Goal: Navigation & Orientation: Find specific page/section

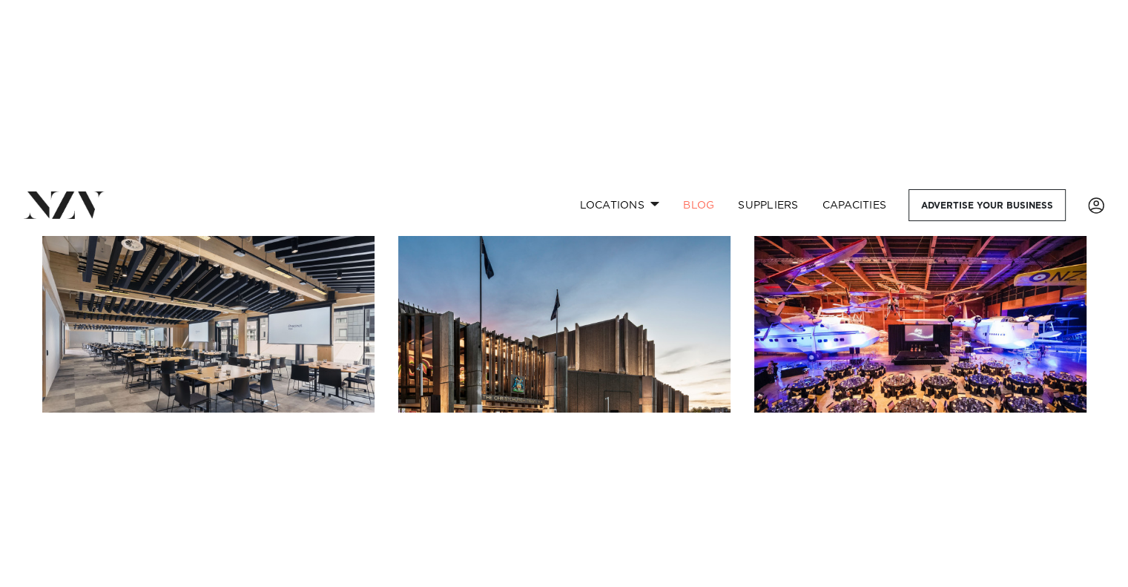
scroll to position [148, 0]
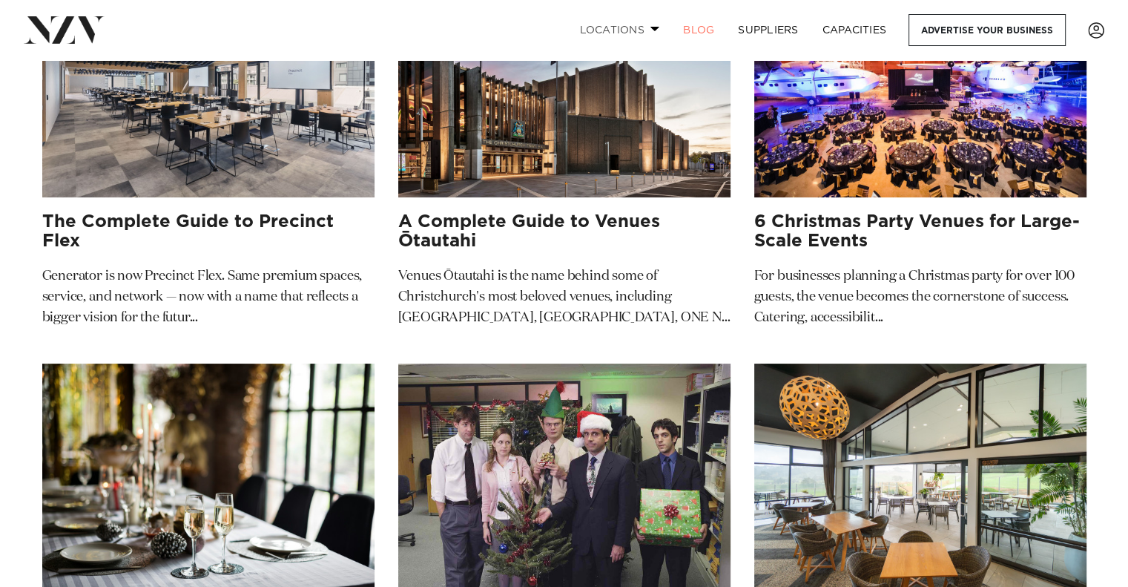
click at [595, 26] on link "Locations" at bounding box center [619, 30] width 104 height 32
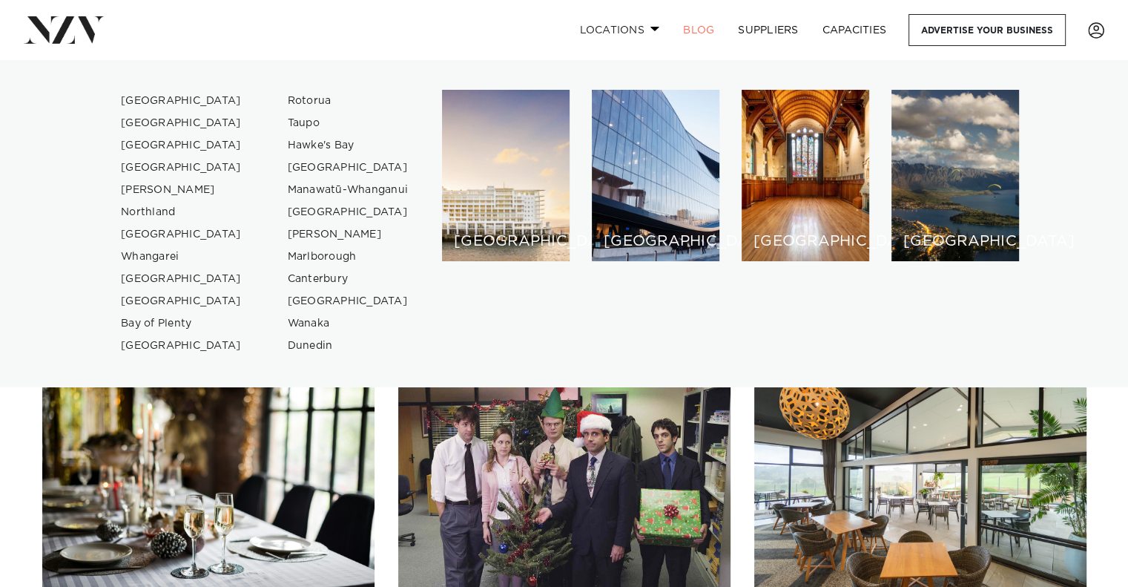
click at [627, 27] on link "Locations" at bounding box center [619, 30] width 104 height 32
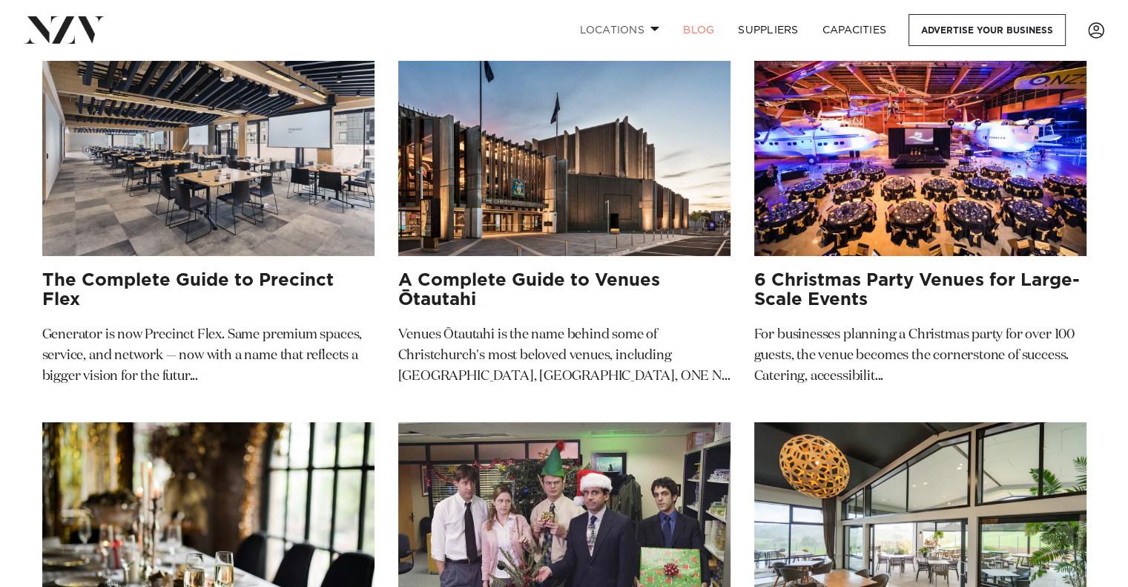
scroll to position [0, 0]
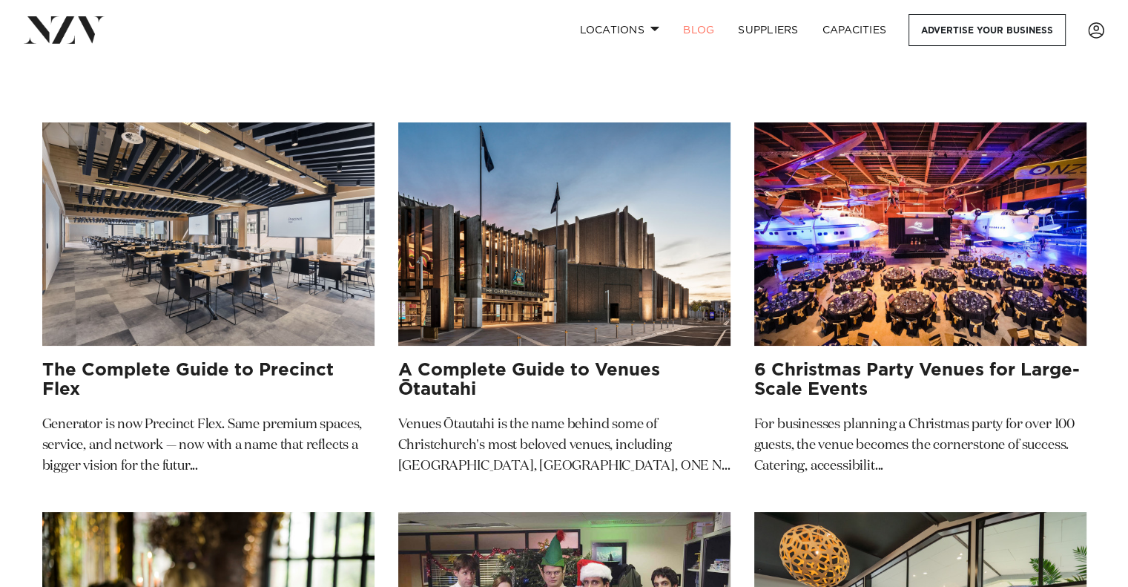
click at [83, 26] on img at bounding box center [64, 29] width 81 height 27
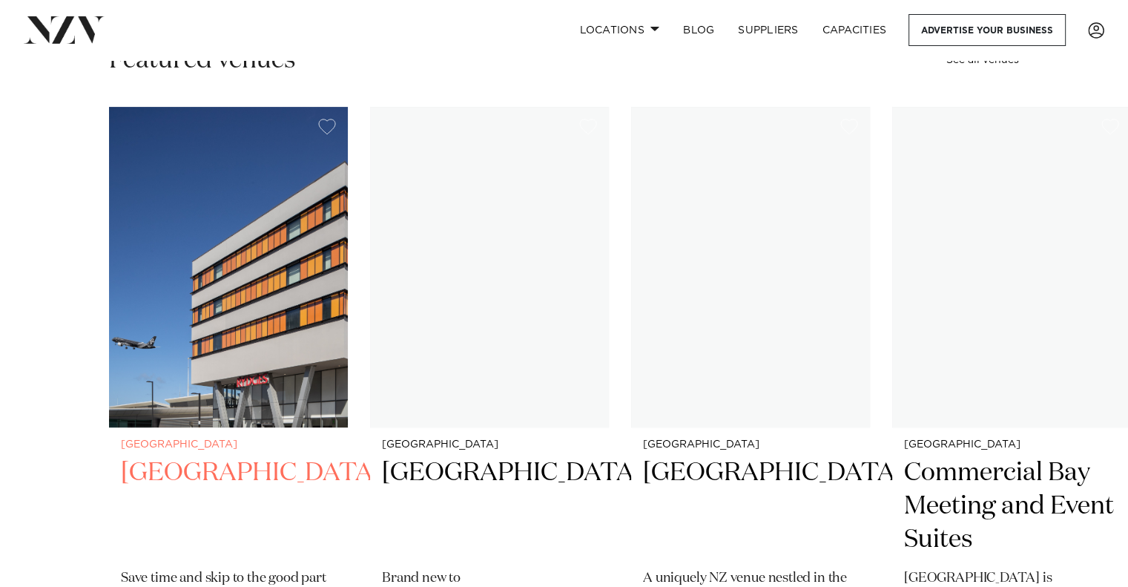
scroll to position [445, 0]
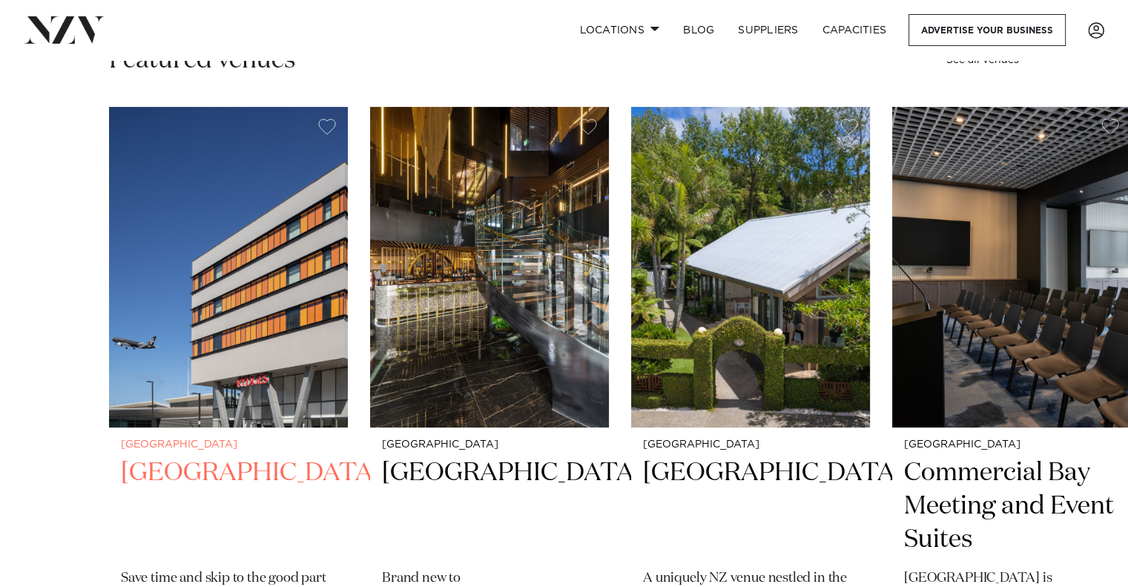
click at [268, 277] on img "1 / 49" at bounding box center [228, 267] width 239 height 320
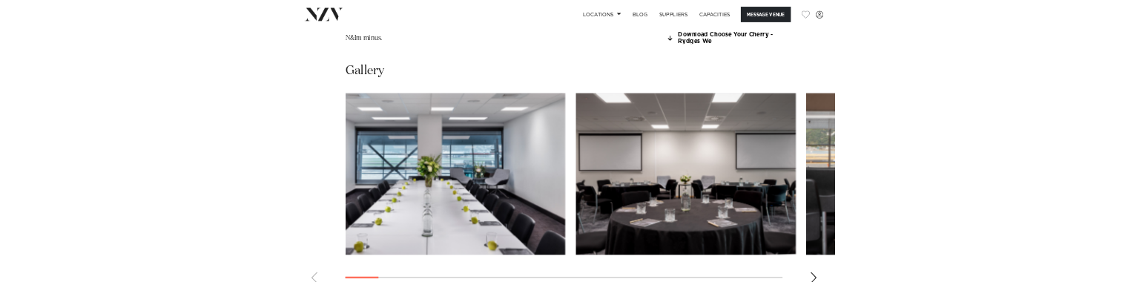
scroll to position [1928, 0]
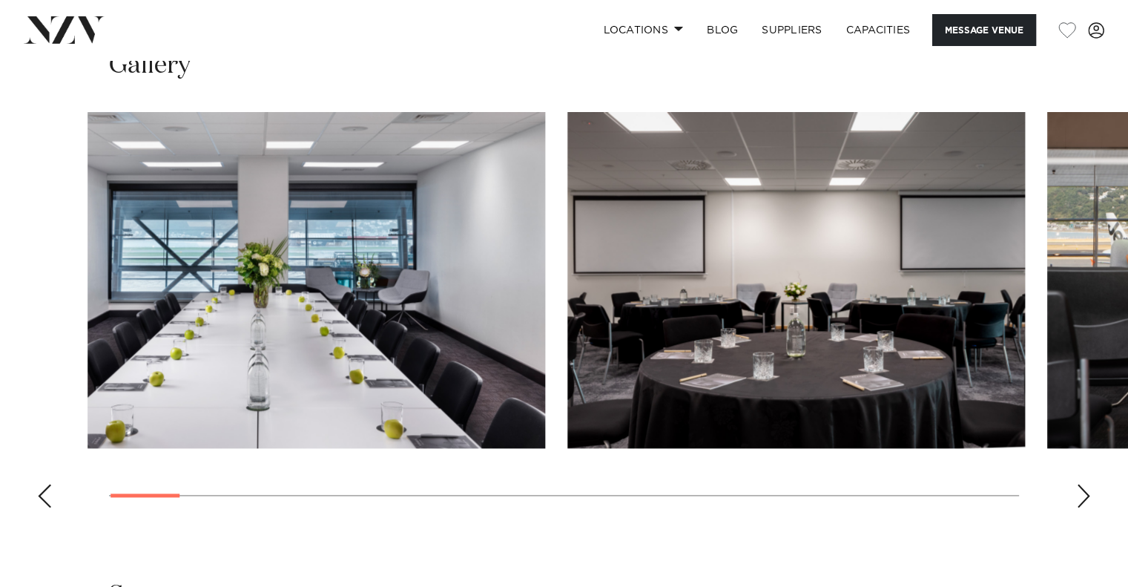
click at [567, 326] on img "2 / 25" at bounding box center [796, 280] width 458 height 336
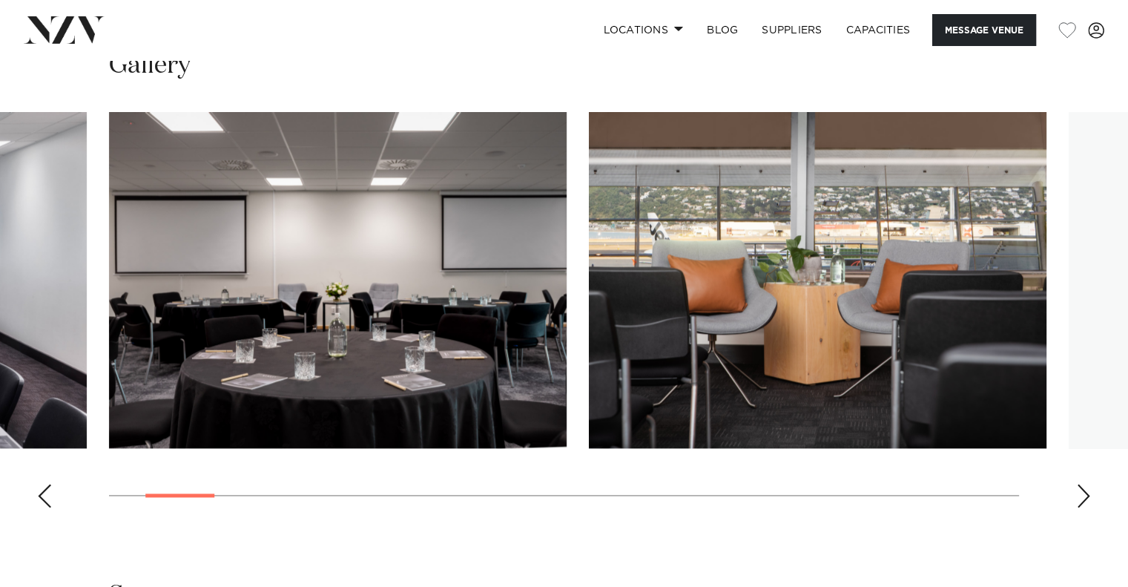
click at [567, 214] on img "2 / 25" at bounding box center [338, 280] width 458 height 336
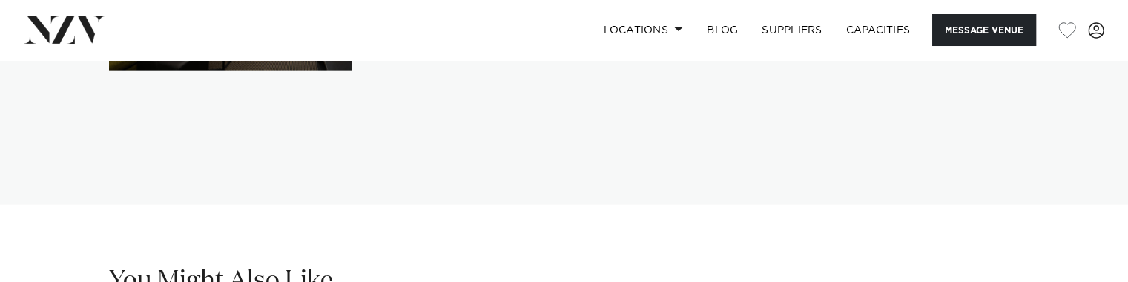
scroll to position [3189, 0]
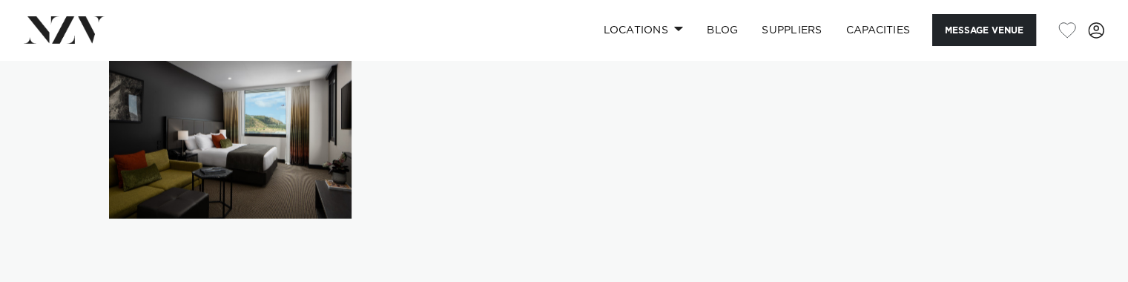
click at [261, 141] on div at bounding box center [564, 137] width 910 height 164
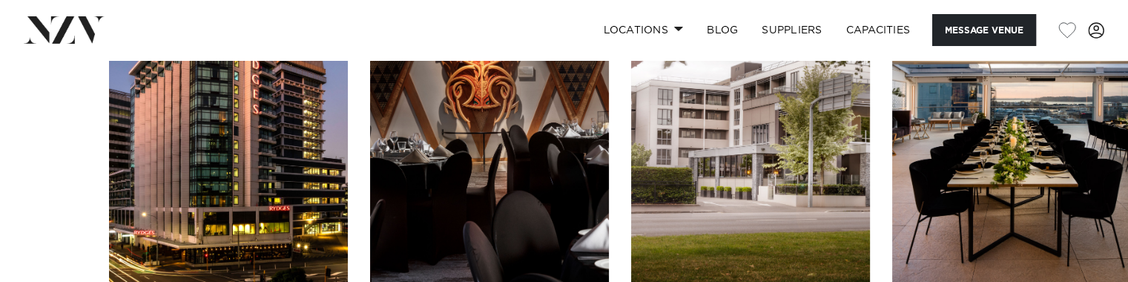
scroll to position [3782, 0]
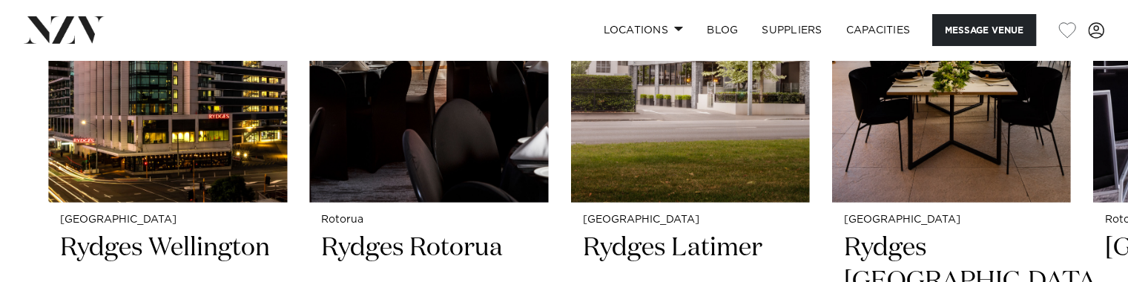
click at [285, 164] on div "Wellington Rydges Wellington Immerse yourself in the heart of the capital at Ry…" at bounding box center [503, 191] width 910 height 618
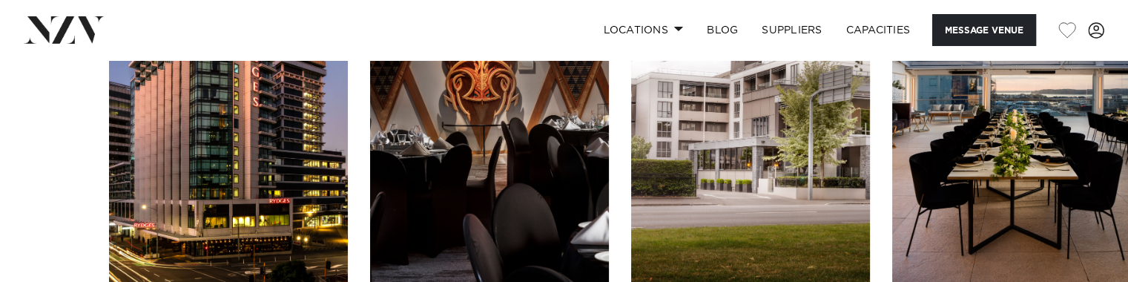
scroll to position [3633, 0]
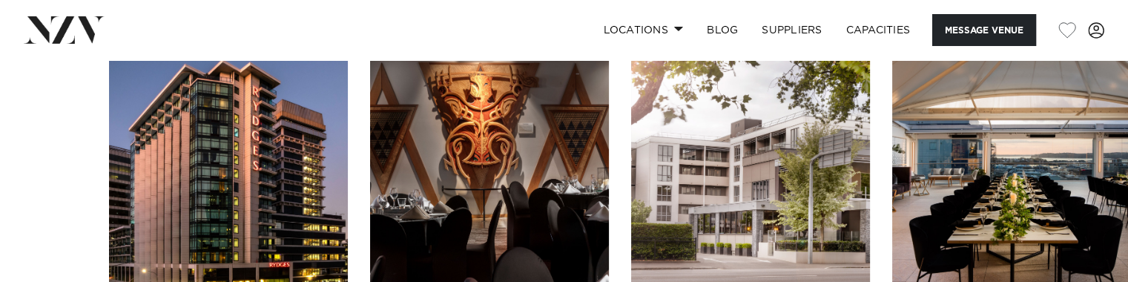
click at [62, 32] on img at bounding box center [64, 29] width 81 height 27
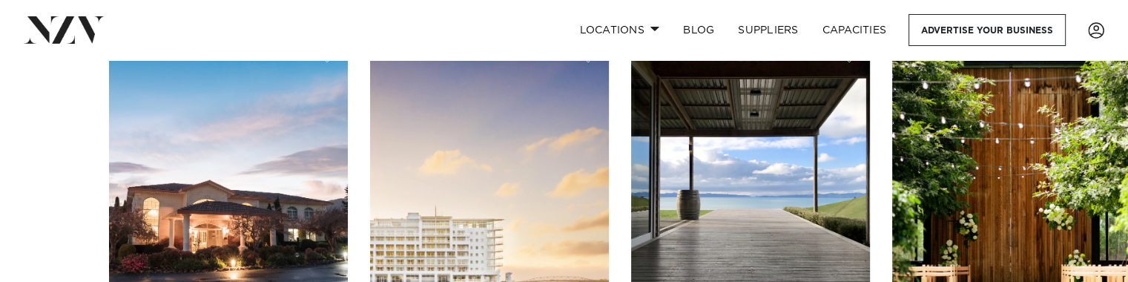
scroll to position [519, 0]
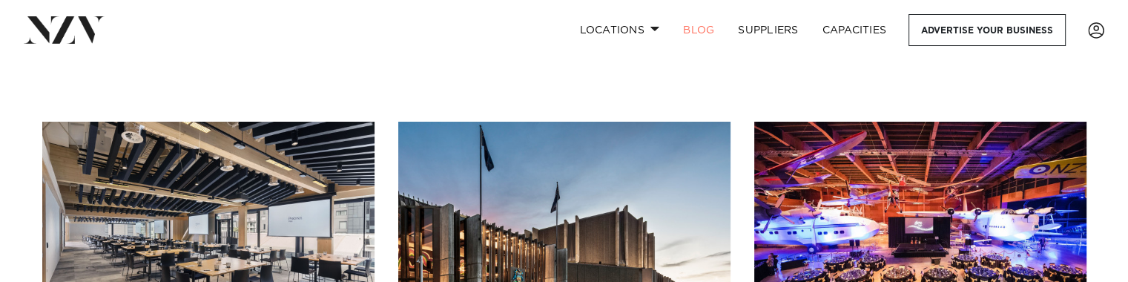
scroll to position [148, 0]
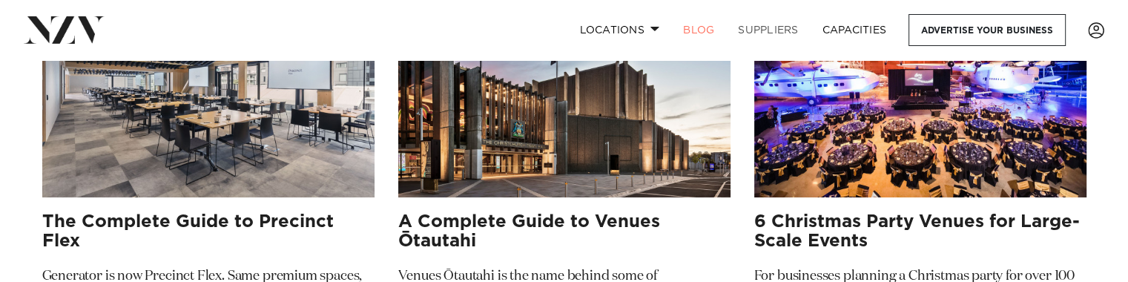
click at [763, 33] on link "SUPPLIERS" at bounding box center [768, 30] width 84 height 32
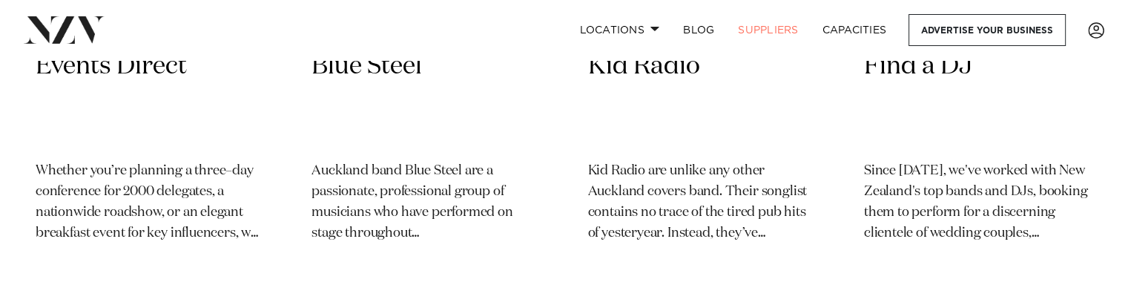
scroll to position [593, 0]
